Goal: Use online tool/utility: Utilize a website feature to perform a specific function

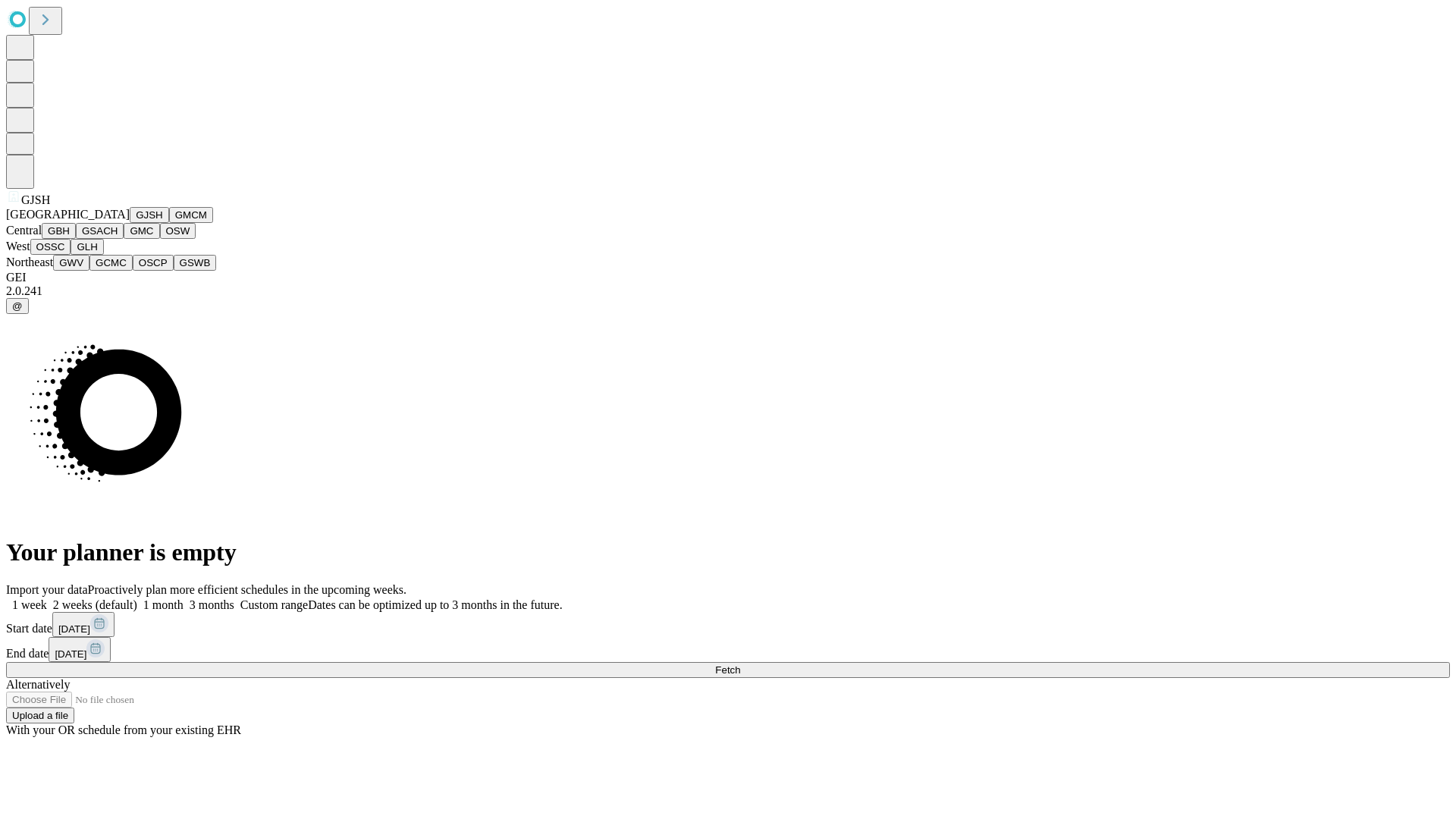
click at [130, 223] on button "GJSH" at bounding box center [149, 215] width 39 height 16
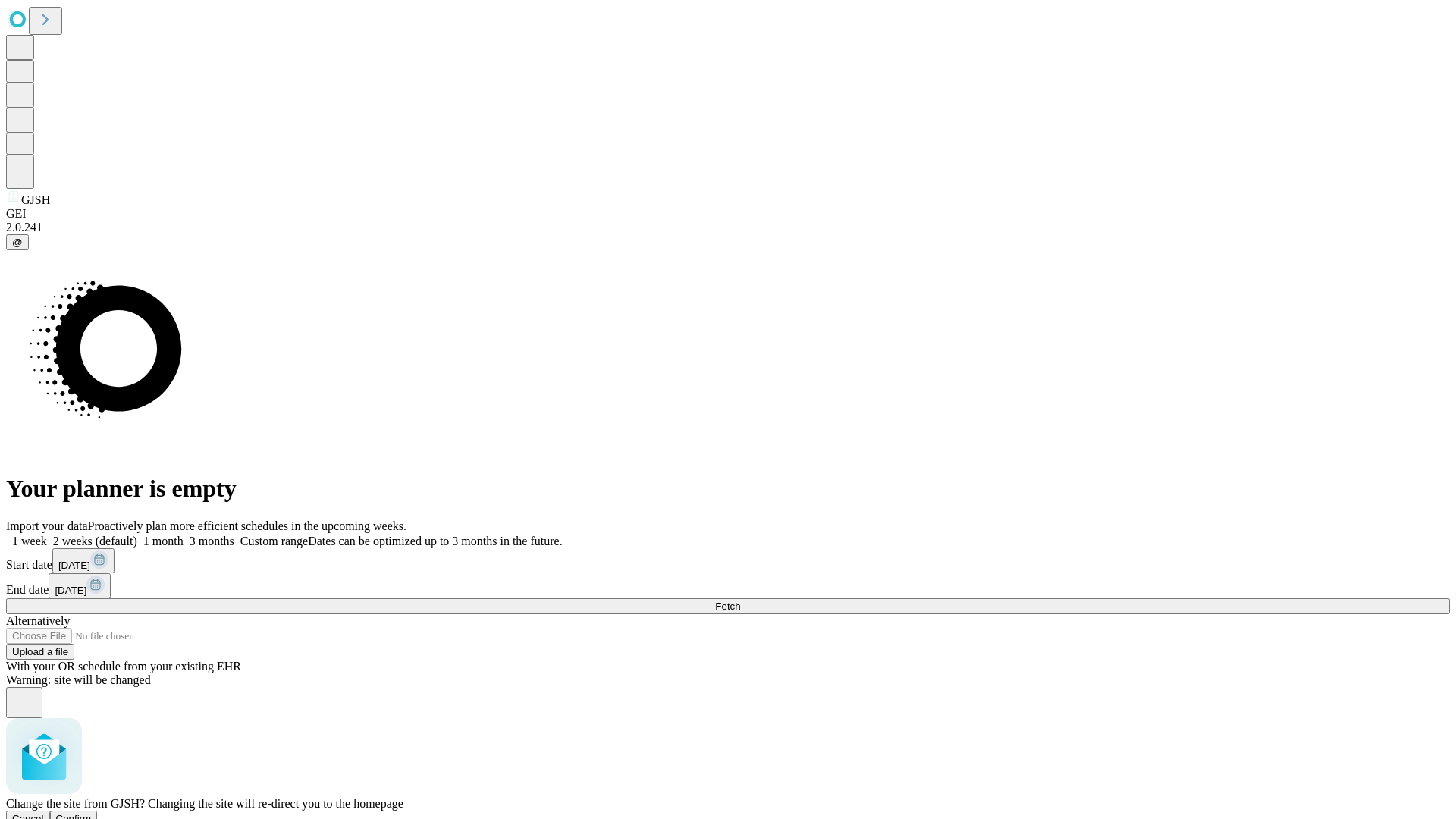
click at [92, 814] on span "Confirm" at bounding box center [74, 819] width 36 height 11
click at [138, 535] on label "2 weeks (default)" at bounding box center [92, 541] width 90 height 13
click at [740, 601] on span "Fetch" at bounding box center [728, 606] width 25 height 11
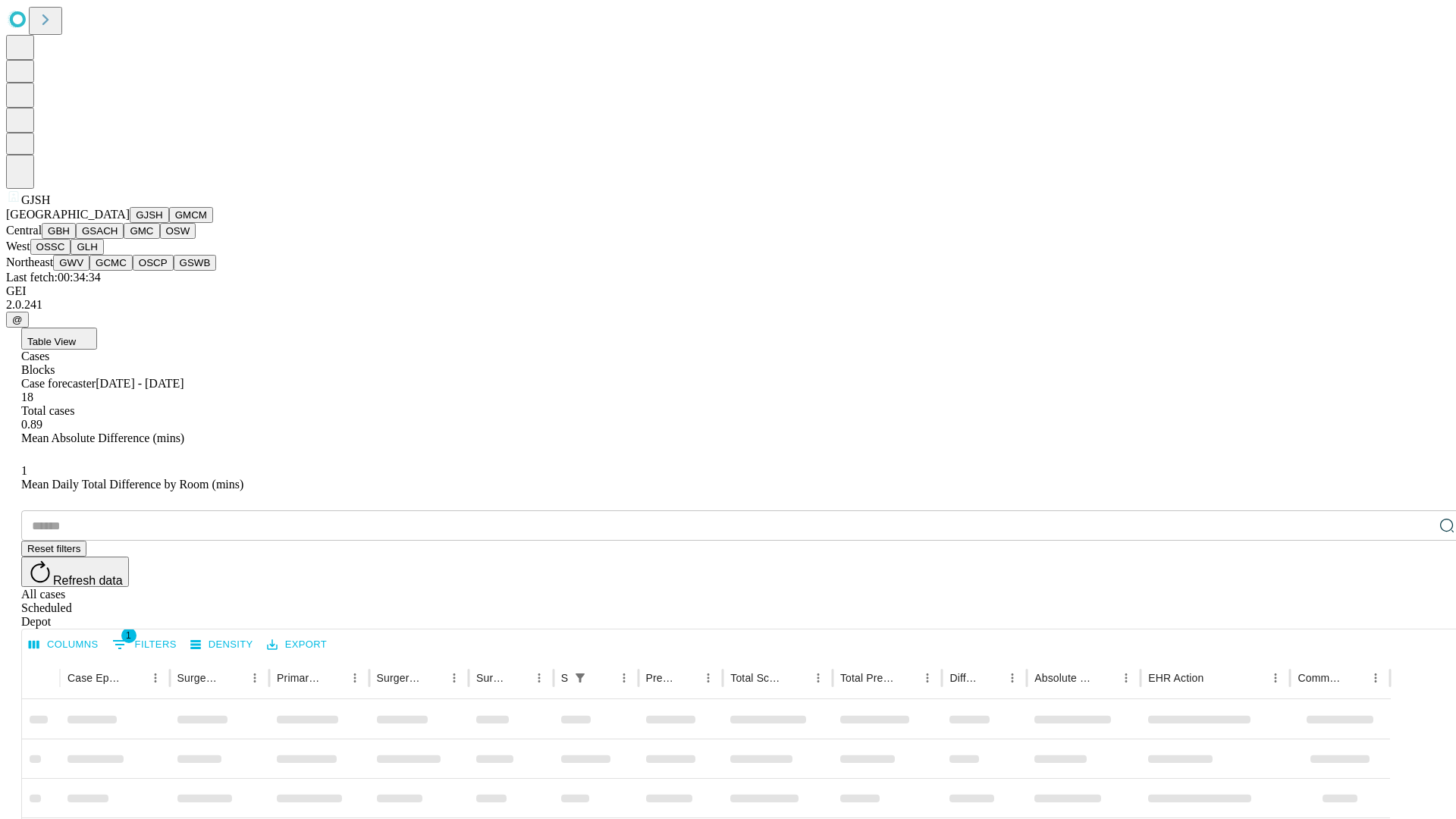
click at [169, 223] on button "GMCM" at bounding box center [191, 215] width 44 height 16
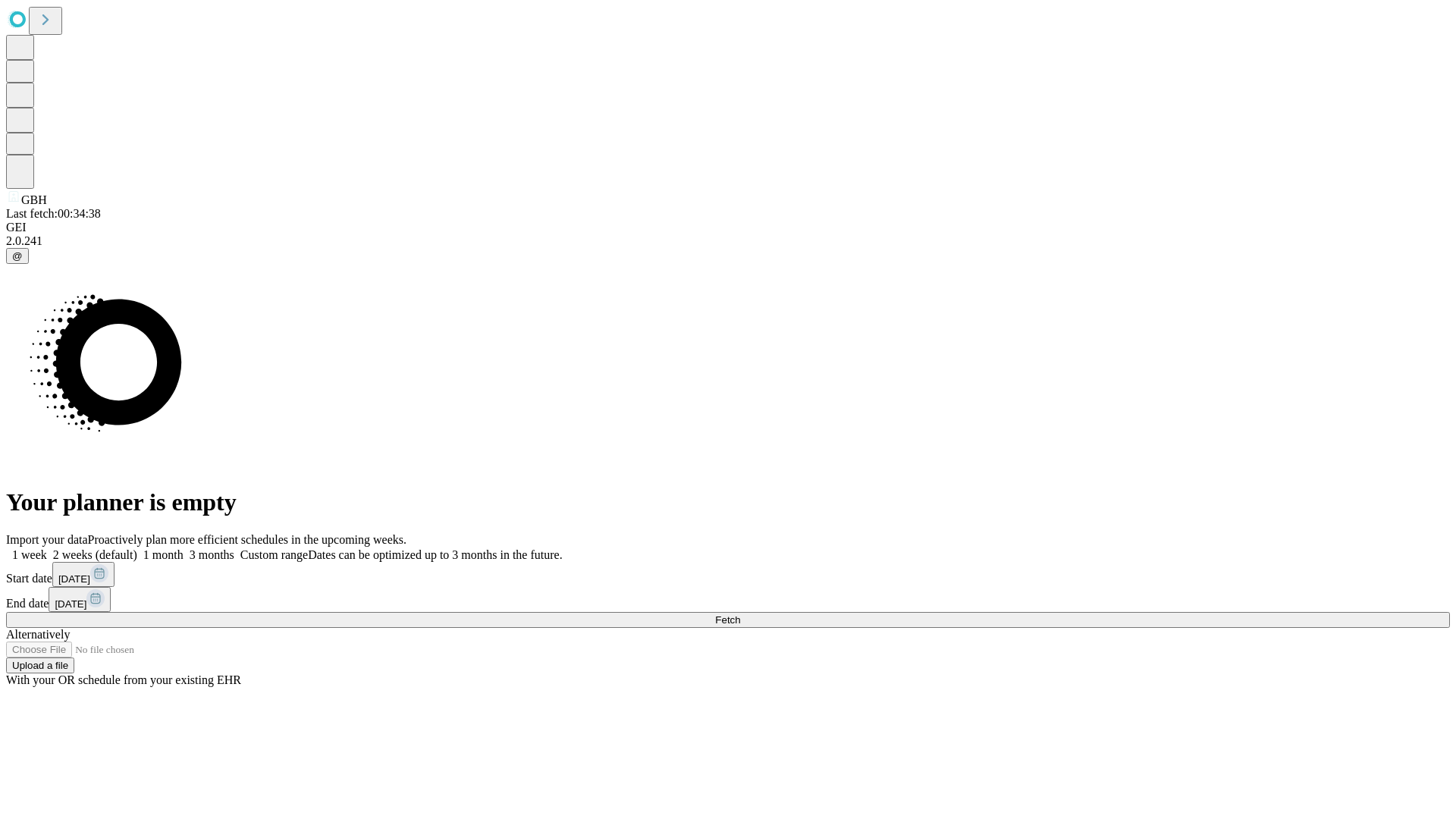
click at [138, 549] on label "2 weeks (default)" at bounding box center [92, 555] width 90 height 13
click at [740, 615] on span "Fetch" at bounding box center [728, 620] width 25 height 11
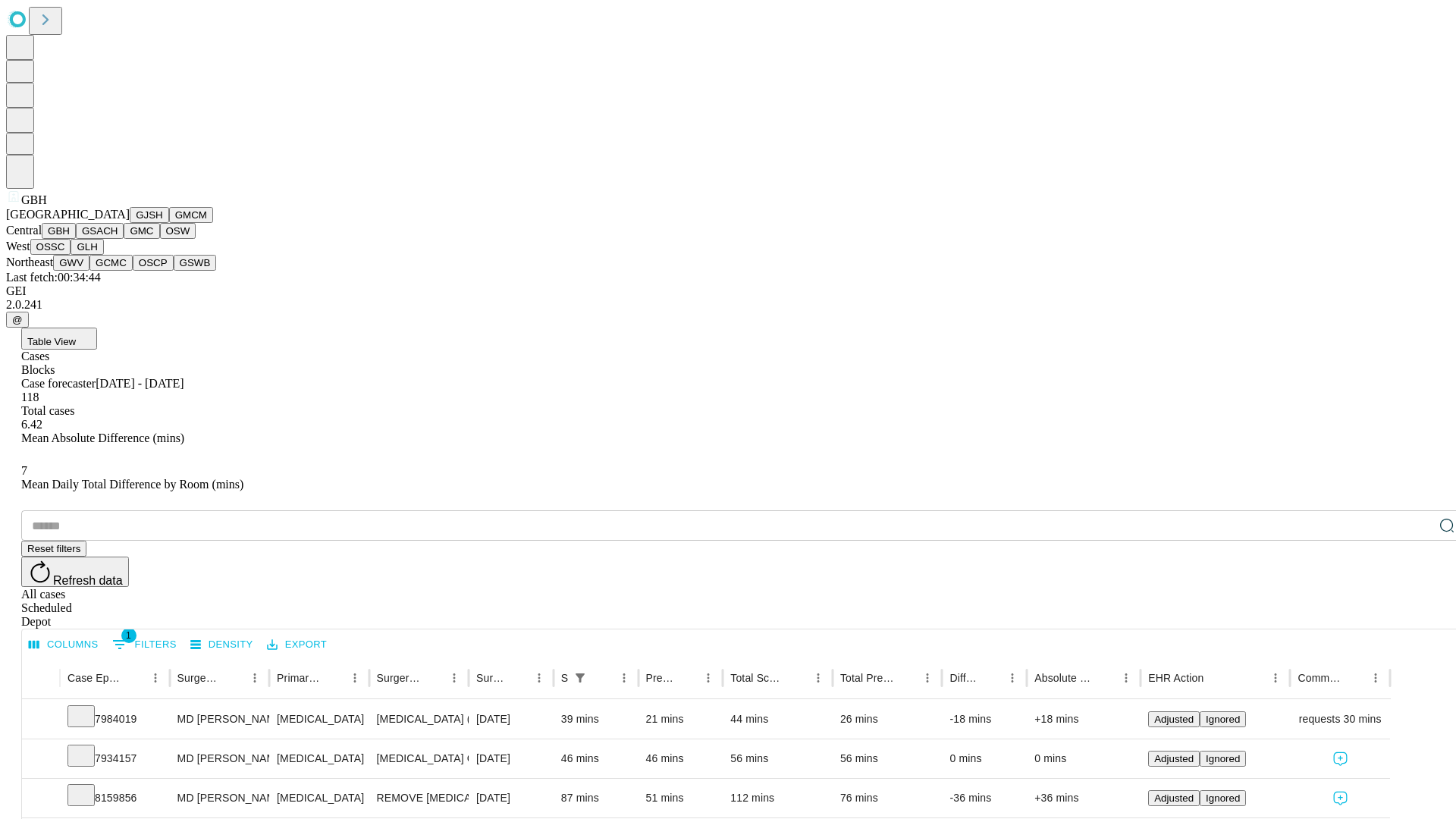
click at [117, 239] on button "GSACH" at bounding box center [100, 231] width 48 height 16
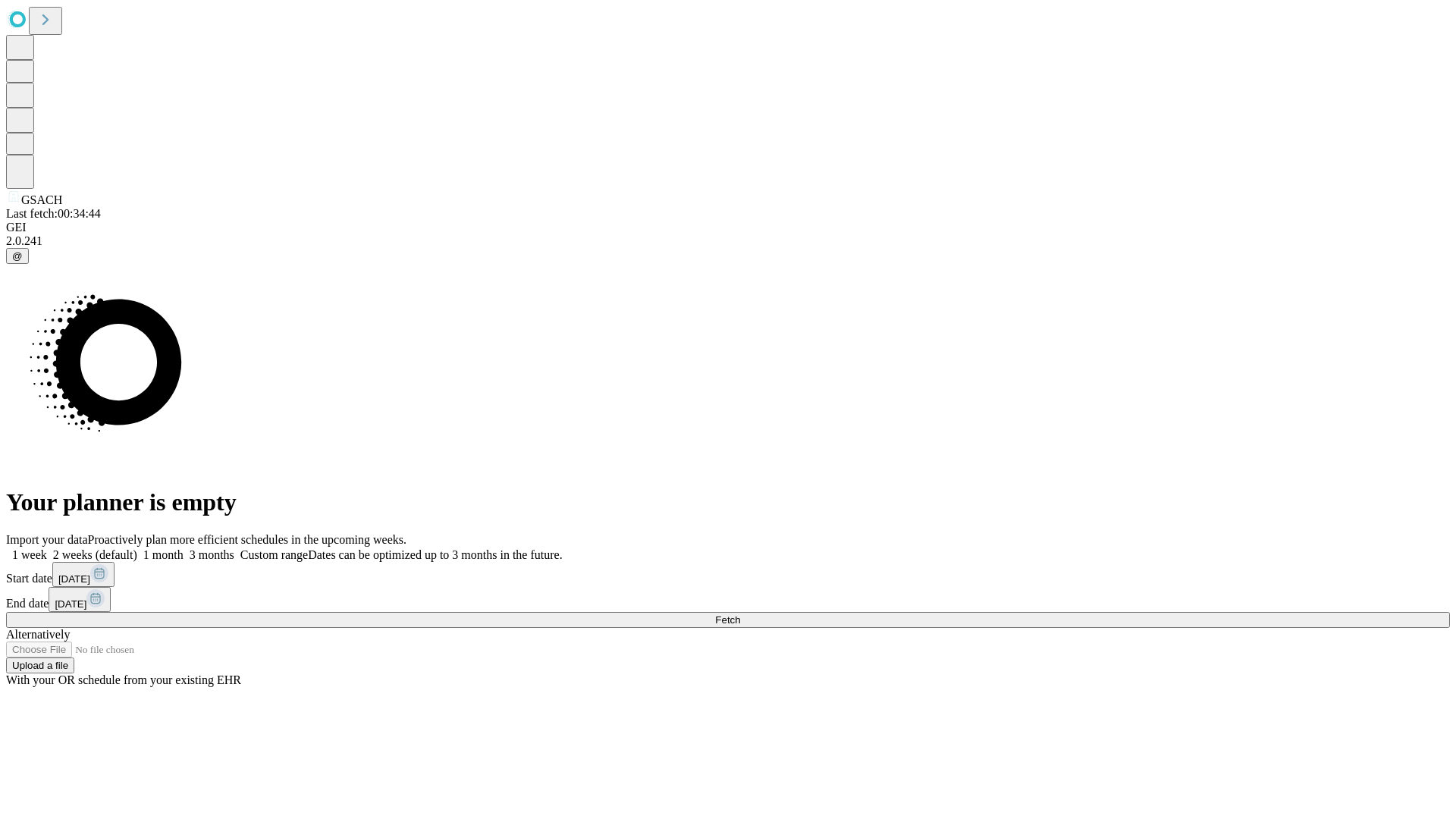
click at [740, 615] on span "Fetch" at bounding box center [728, 620] width 25 height 11
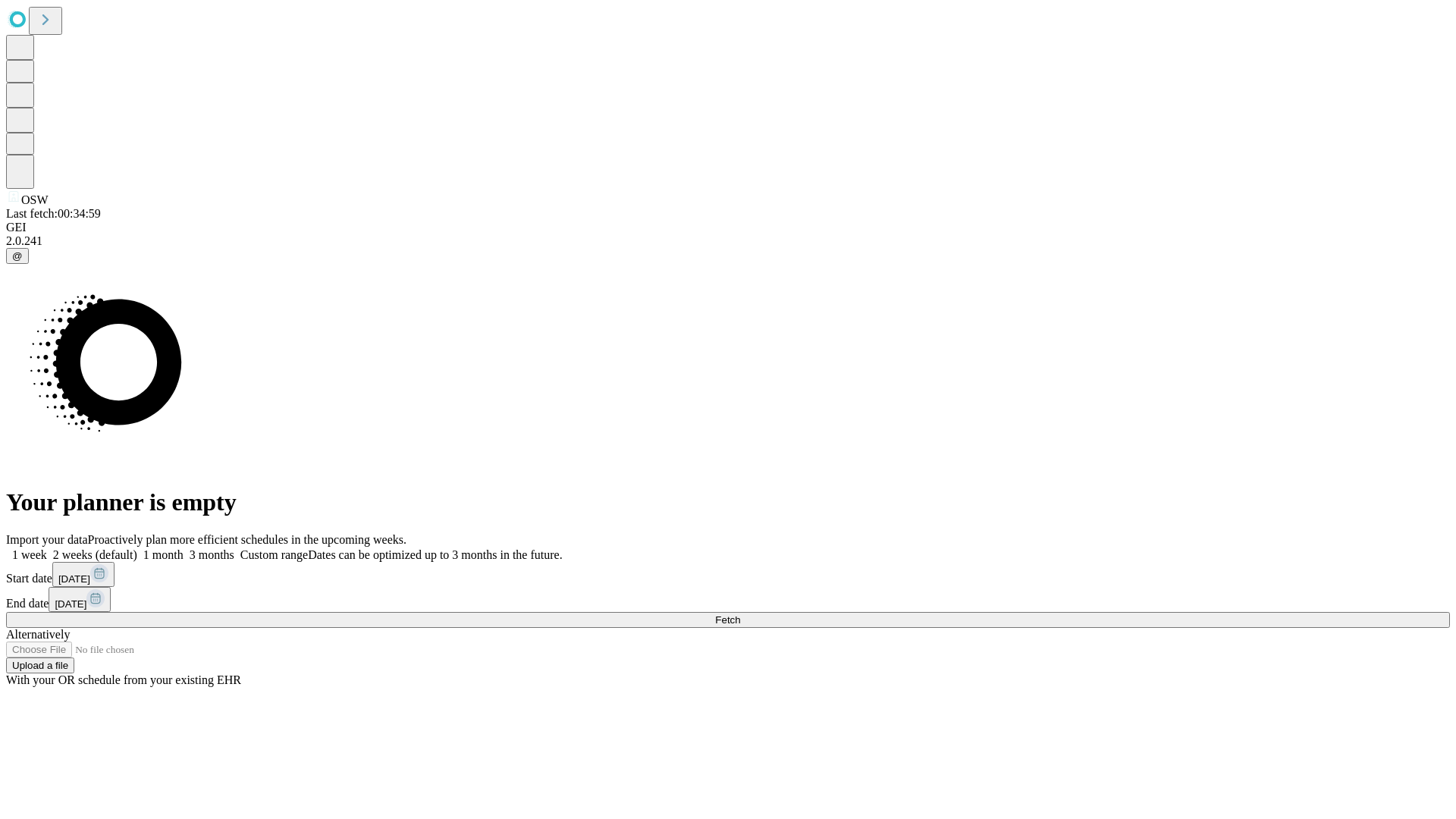
click at [740, 615] on span "Fetch" at bounding box center [728, 620] width 25 height 11
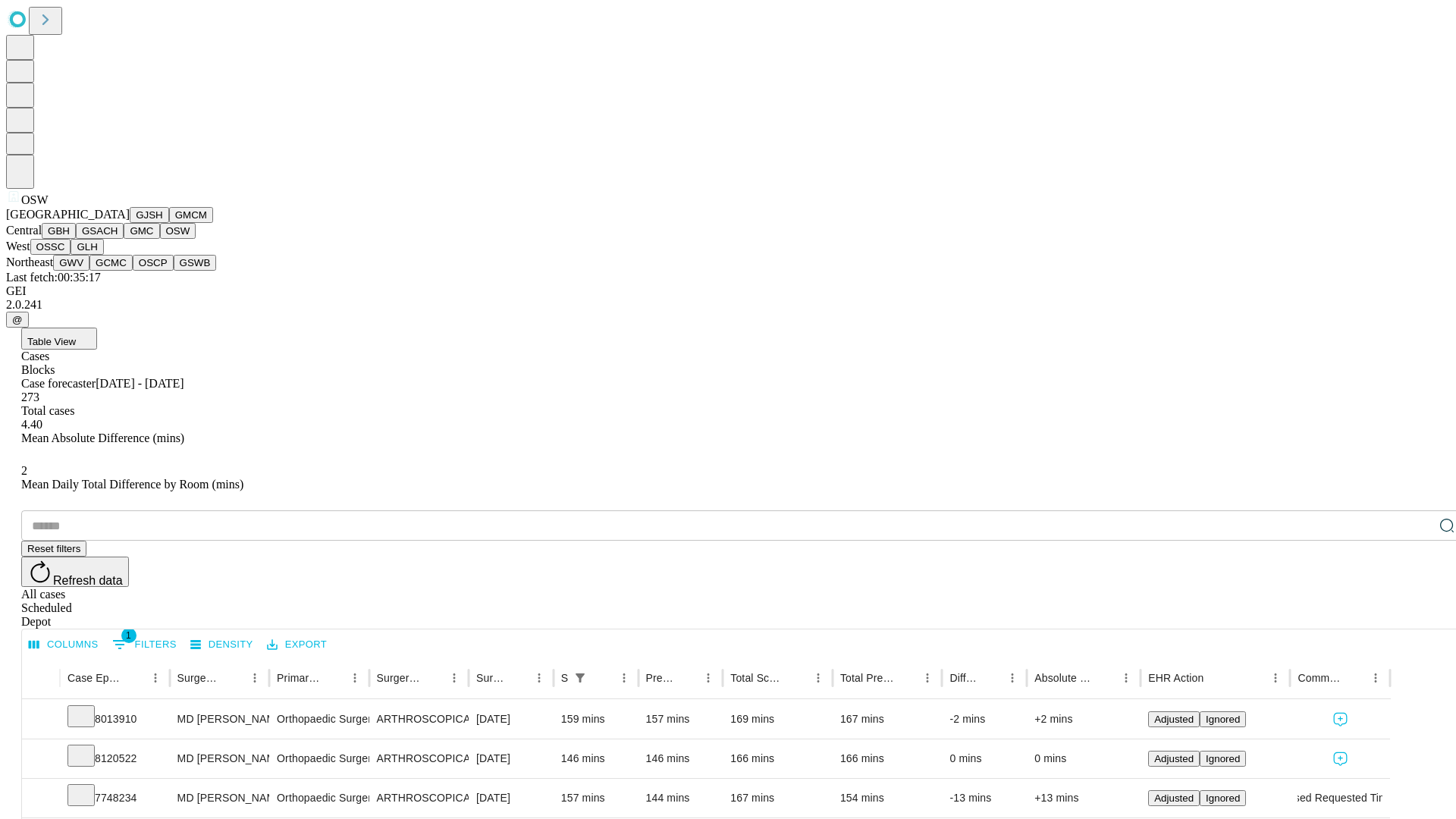
click at [71, 255] on button "OSSC" at bounding box center [51, 247] width 41 height 16
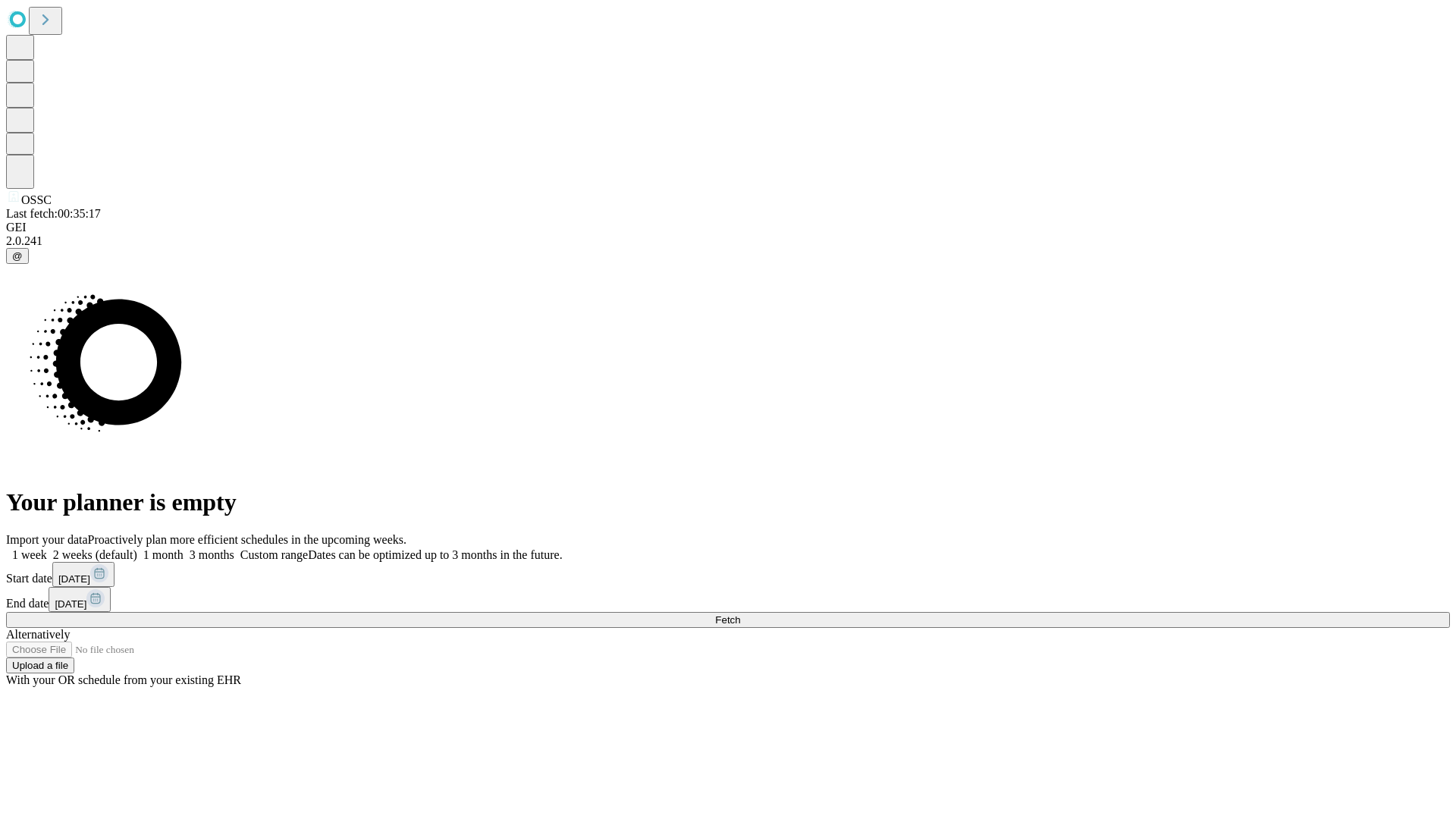
click at [138, 549] on label "2 weeks (default)" at bounding box center [92, 555] width 90 height 13
click at [740, 615] on span "Fetch" at bounding box center [728, 620] width 25 height 11
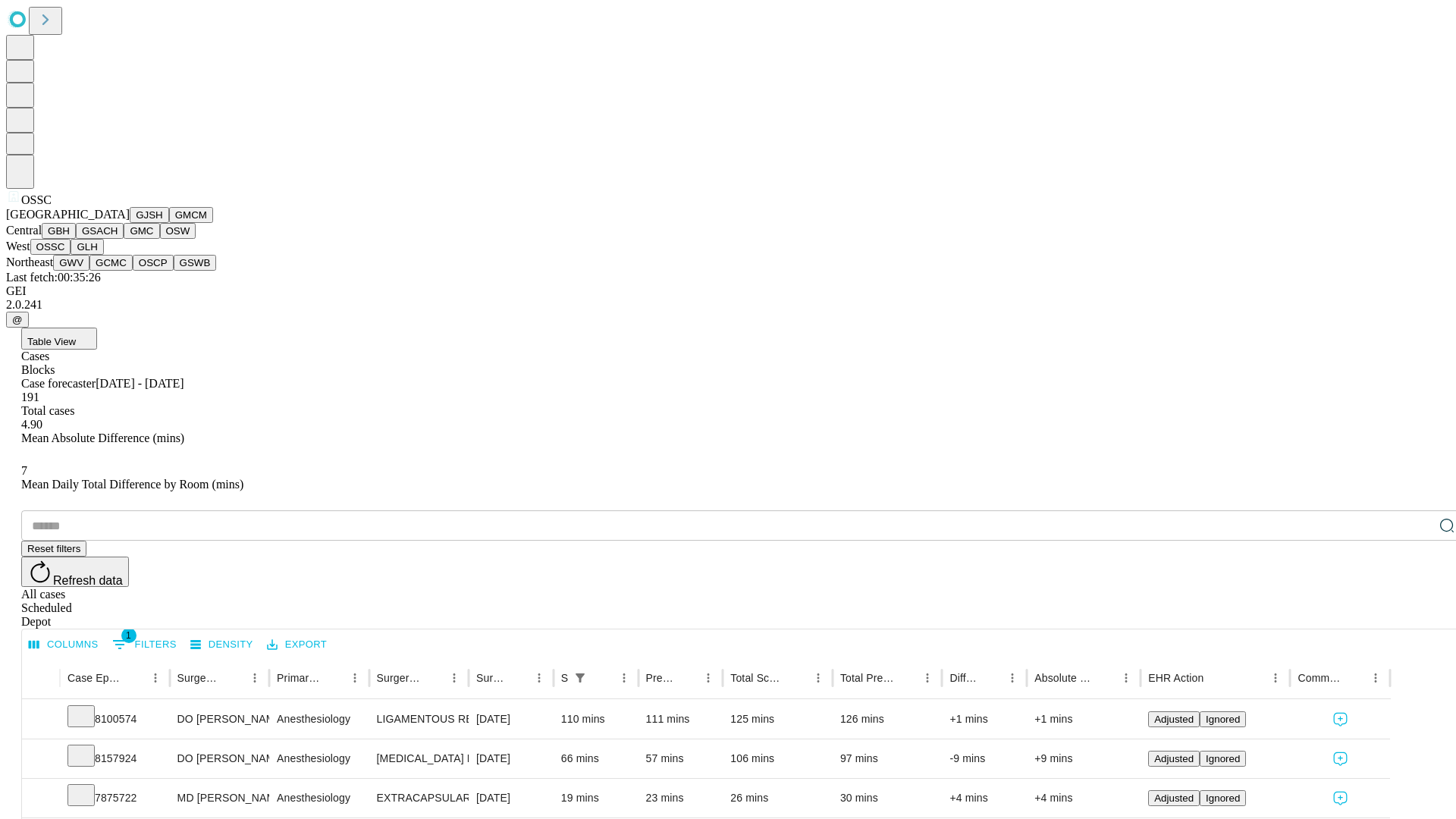
click at [103, 255] on button "GLH" at bounding box center [86, 247] width 32 height 16
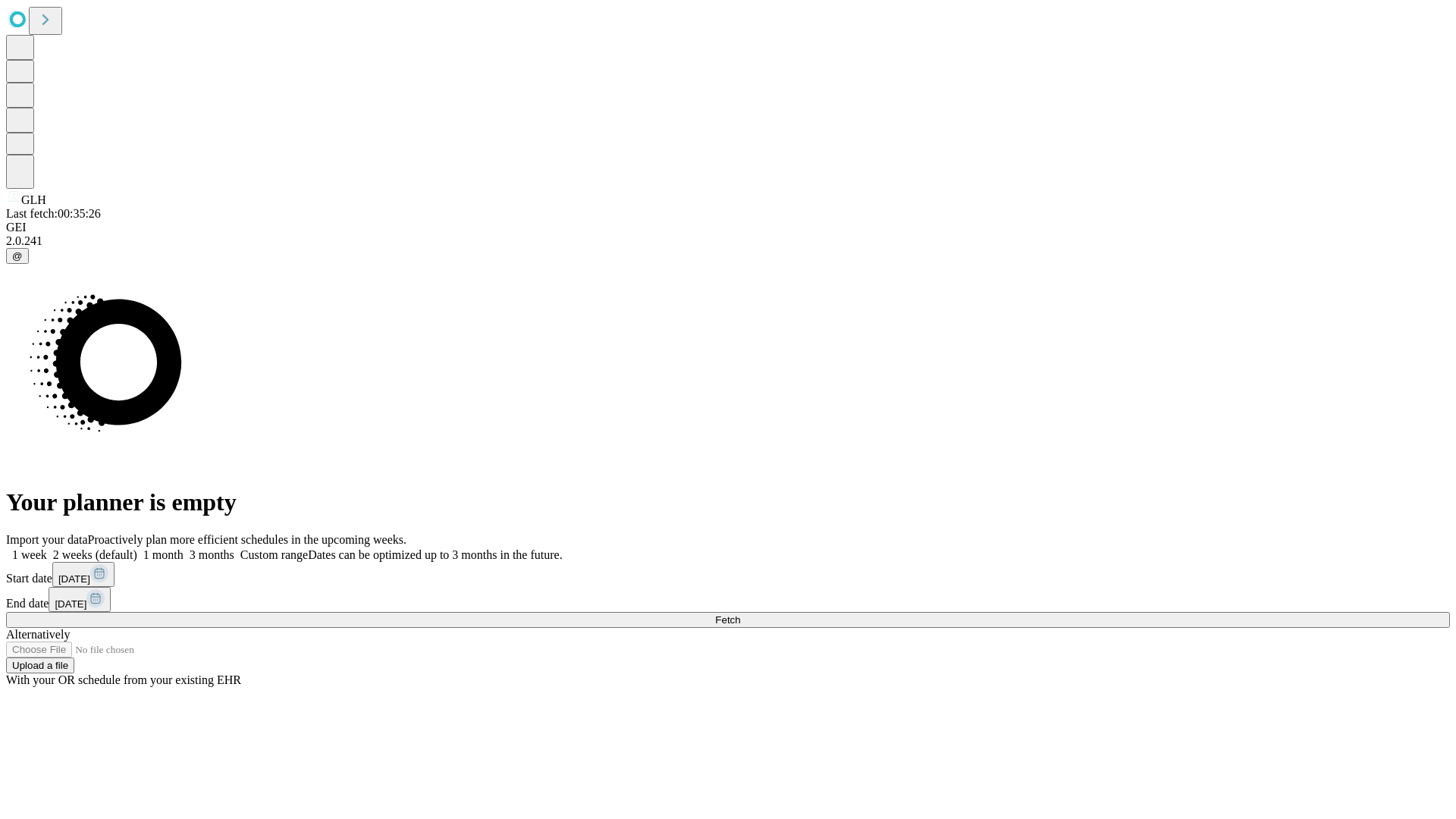
click at [138, 549] on label "2 weeks (default)" at bounding box center [92, 555] width 90 height 13
click at [740, 615] on span "Fetch" at bounding box center [728, 620] width 25 height 11
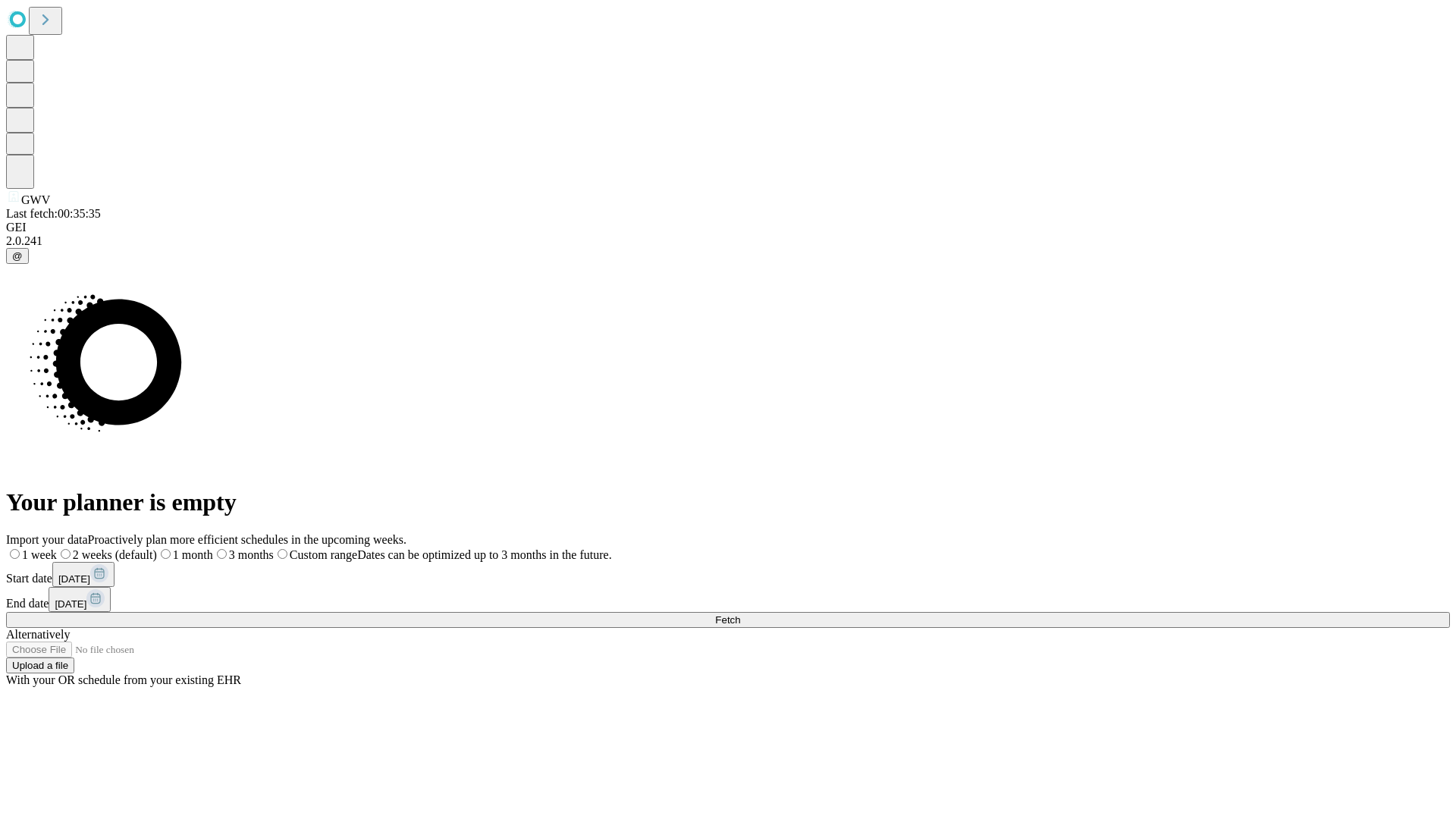
click at [157, 549] on label "2 weeks (default)" at bounding box center [107, 555] width 100 height 13
click at [740, 615] on span "Fetch" at bounding box center [728, 620] width 25 height 11
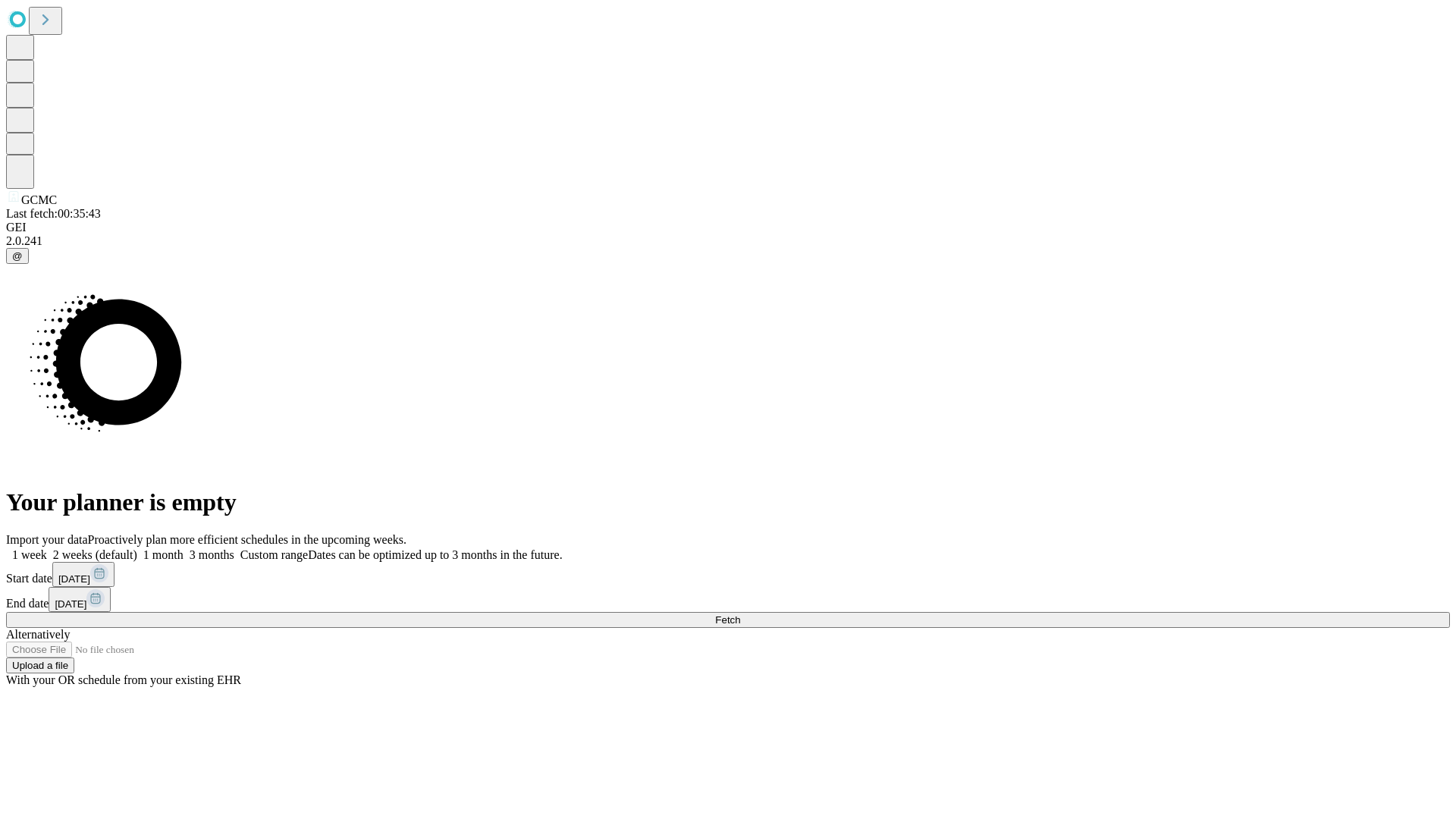
click at [138, 549] on label "2 weeks (default)" at bounding box center [92, 555] width 90 height 13
click at [740, 615] on span "Fetch" at bounding box center [728, 620] width 25 height 11
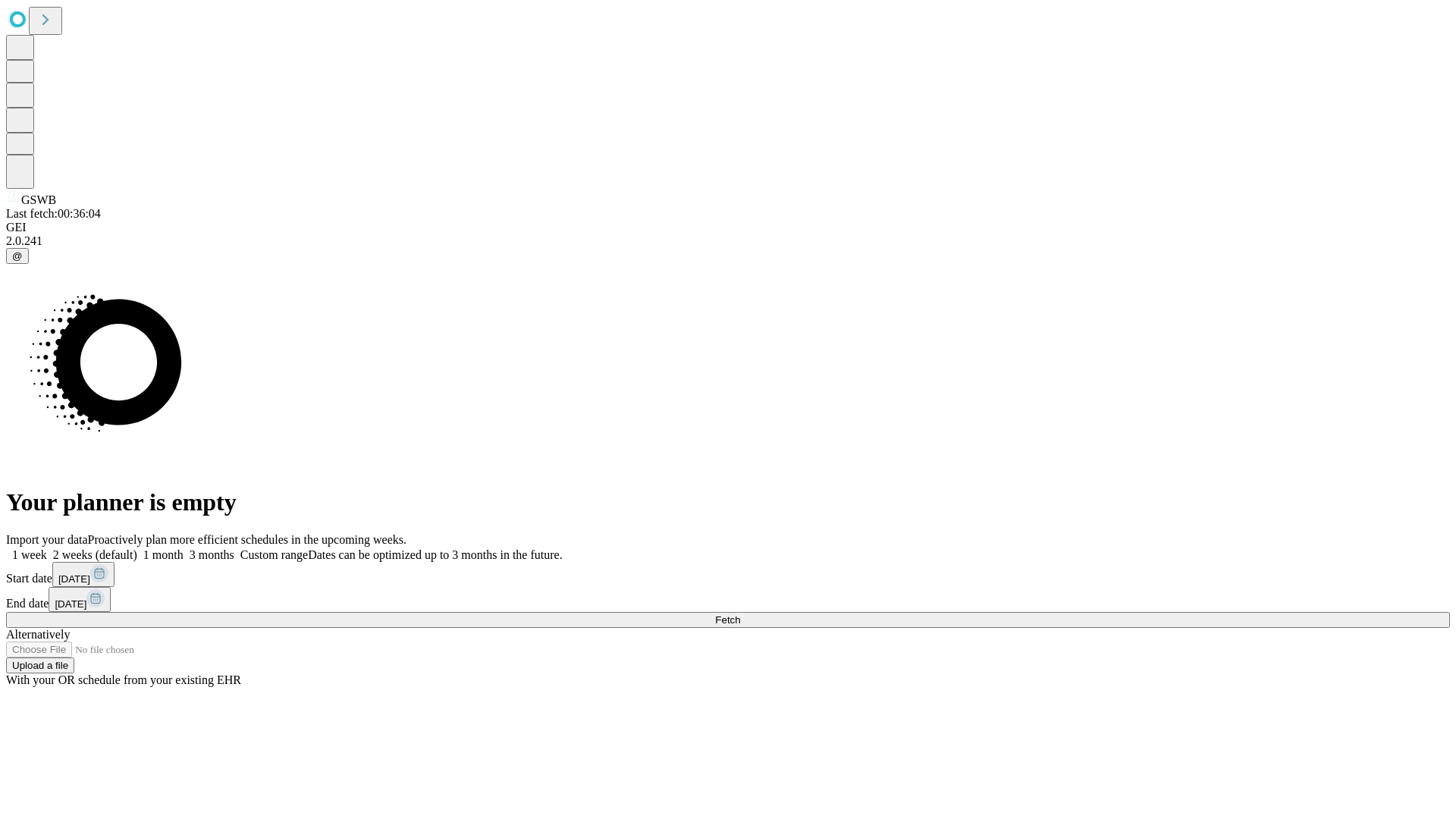
click at [138, 549] on label "2 weeks (default)" at bounding box center [92, 555] width 90 height 13
click at [740, 615] on span "Fetch" at bounding box center [728, 620] width 25 height 11
